Goal: Go to known website: Access a specific website the user already knows

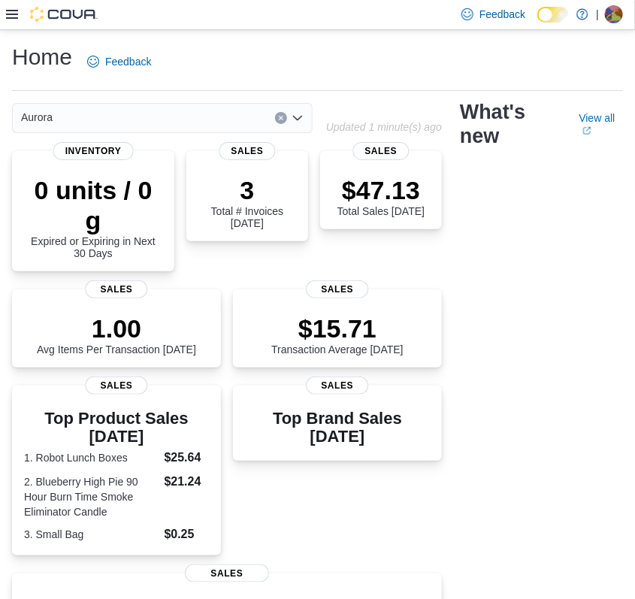
click at [609, 9] on div "Tanya Teljega" at bounding box center [614, 14] width 18 height 18
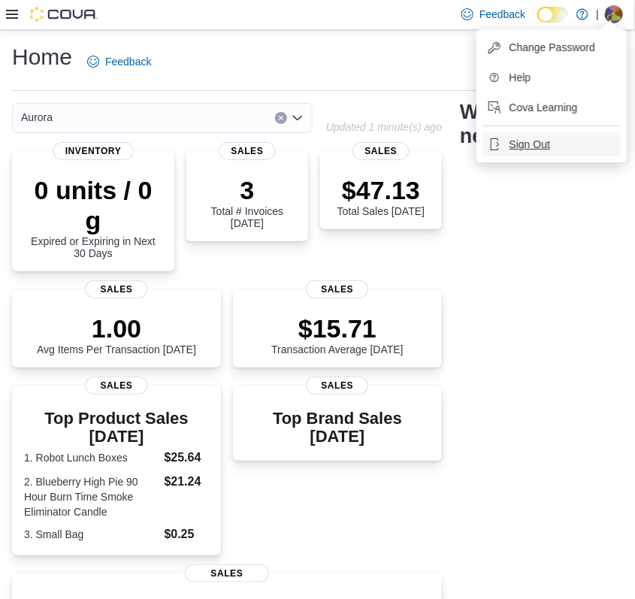
click at [547, 134] on button "Sign Out" at bounding box center [551, 144] width 138 height 24
